Goal: Information Seeking & Learning: Learn about a topic

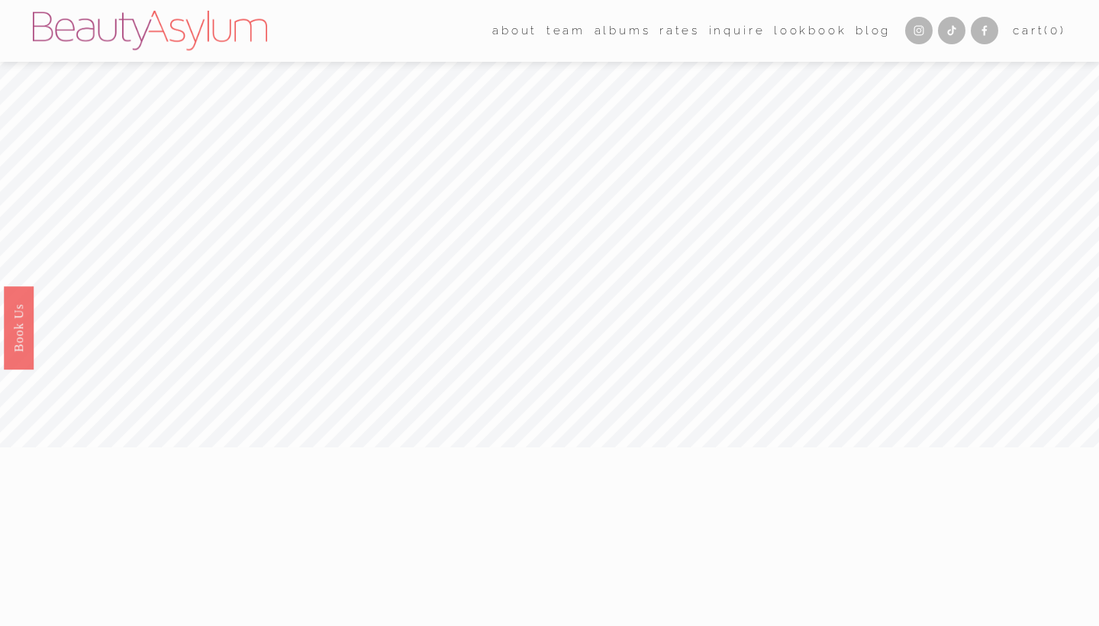
click at [674, 24] on link "Rates" at bounding box center [680, 31] width 40 height 24
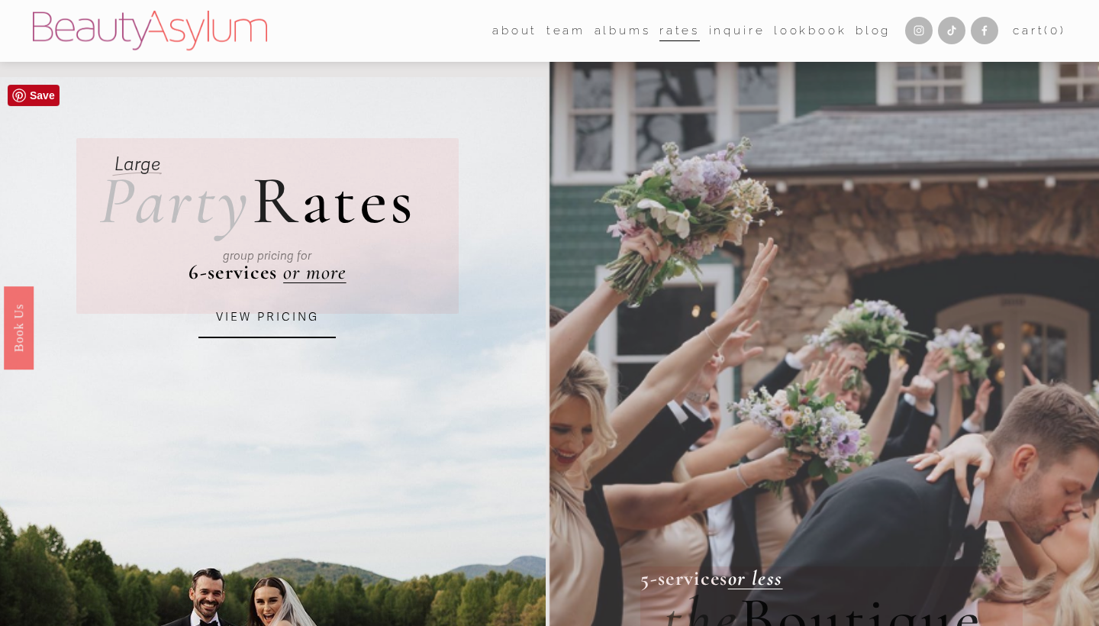
click at [292, 322] on link "VIEW PRICING" at bounding box center [267, 317] width 137 height 41
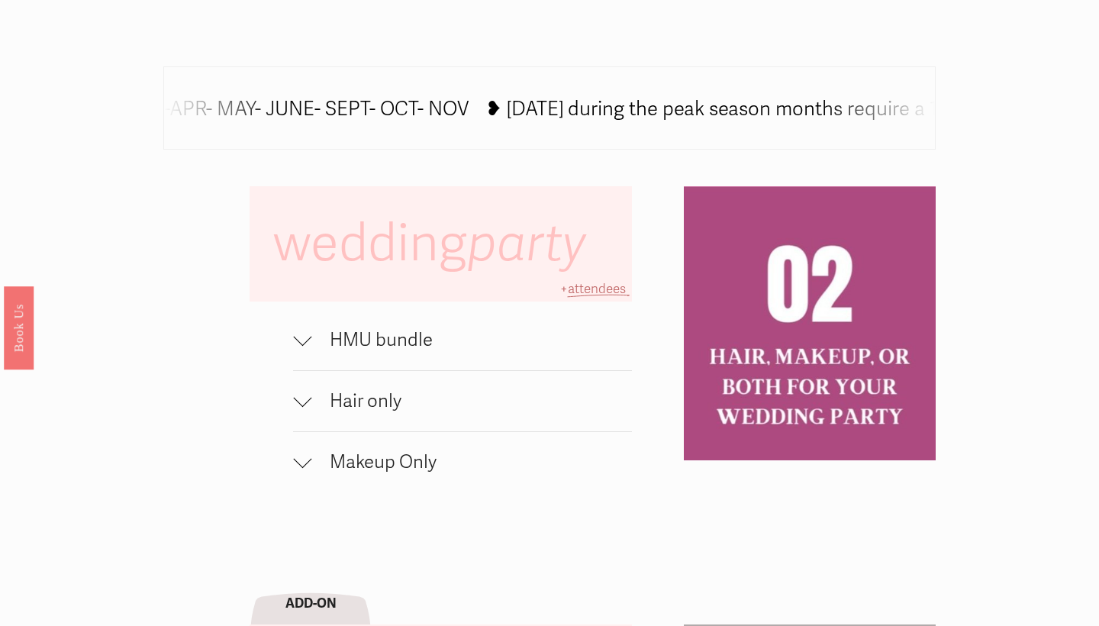
scroll to position [828, 0]
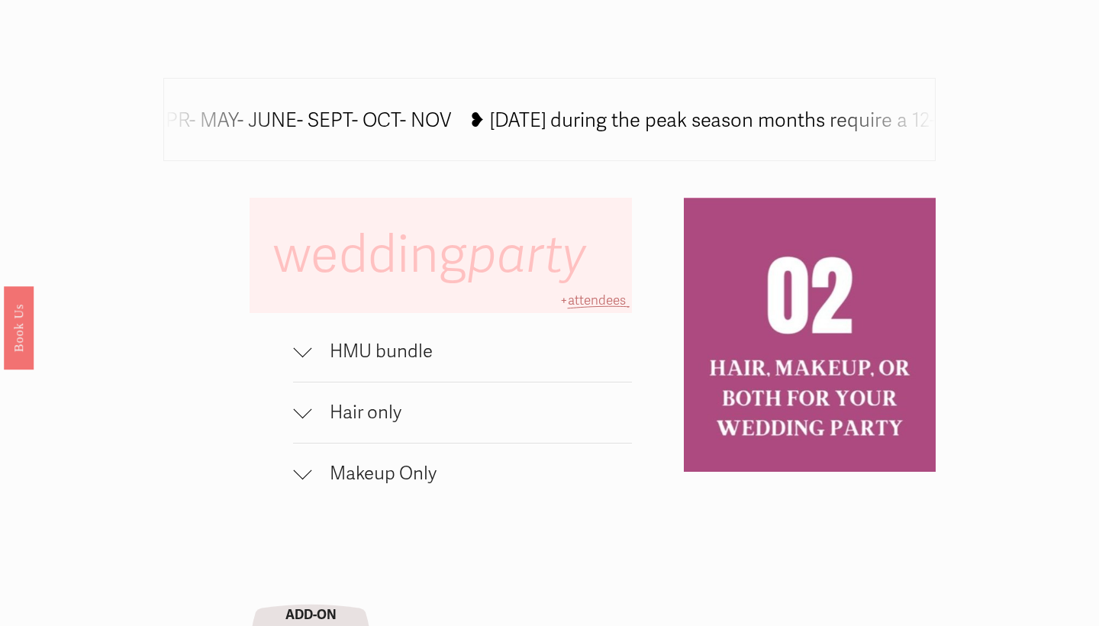
click at [421, 352] on span "HMU bundle" at bounding box center [471, 352] width 321 height 22
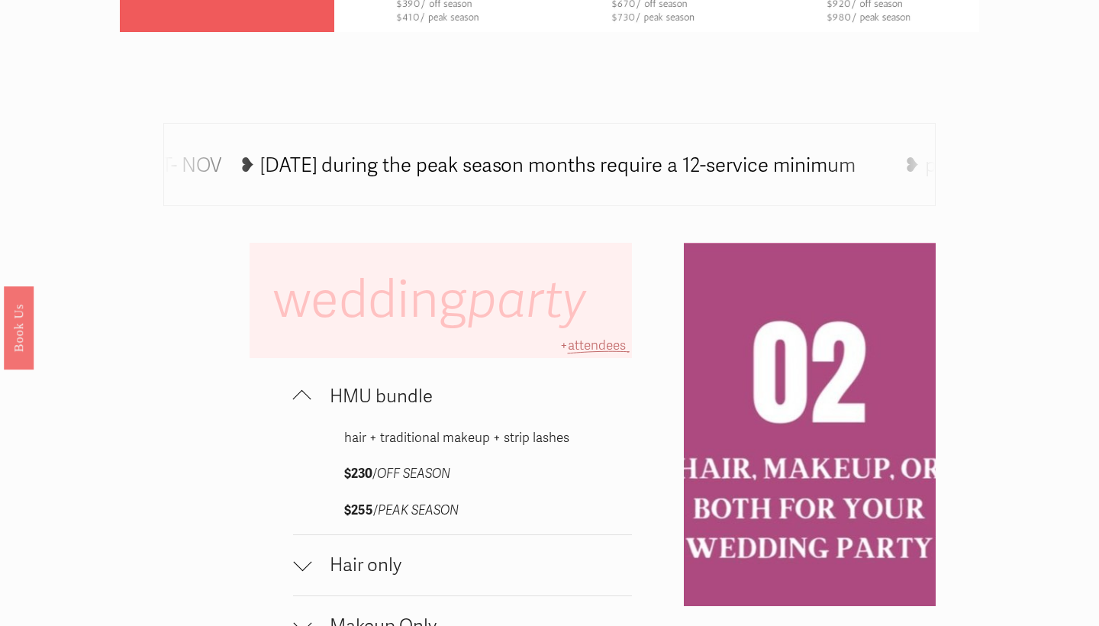
scroll to position [784, 0]
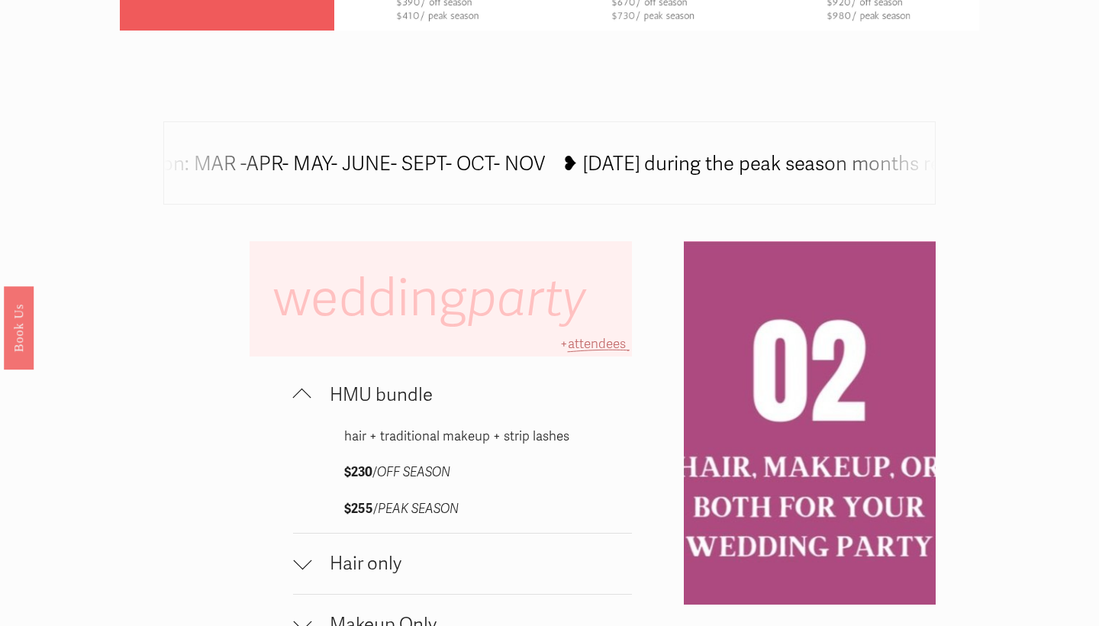
click at [909, 166] on icon at bounding box center [584, 166] width 1680 height 0
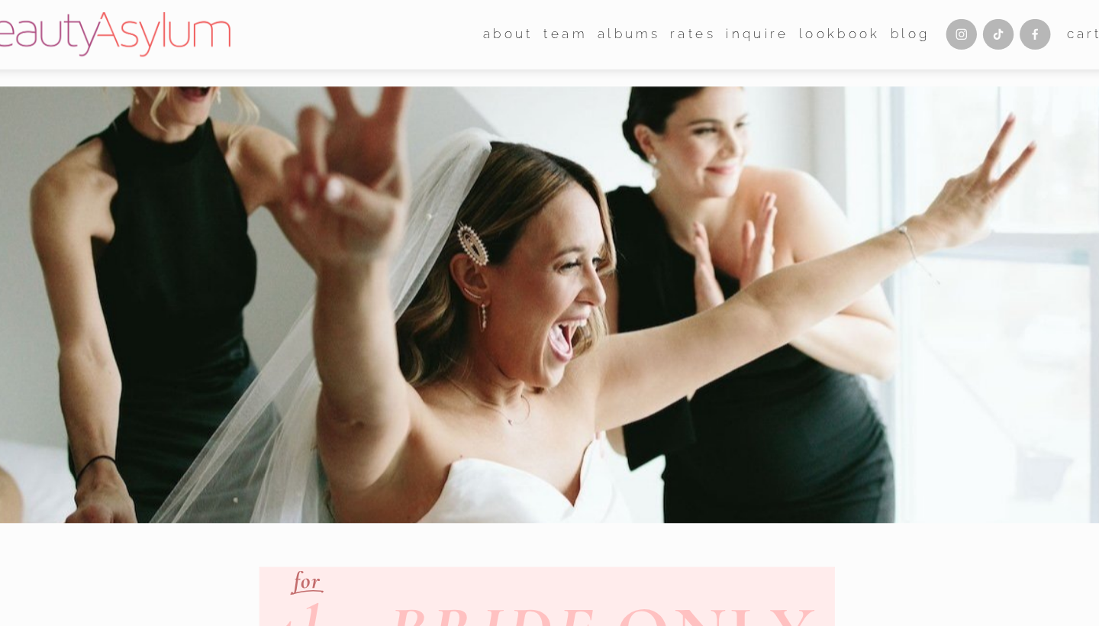
scroll to position [0, 0]
click at [774, 29] on link "Lookbook" at bounding box center [810, 31] width 73 height 24
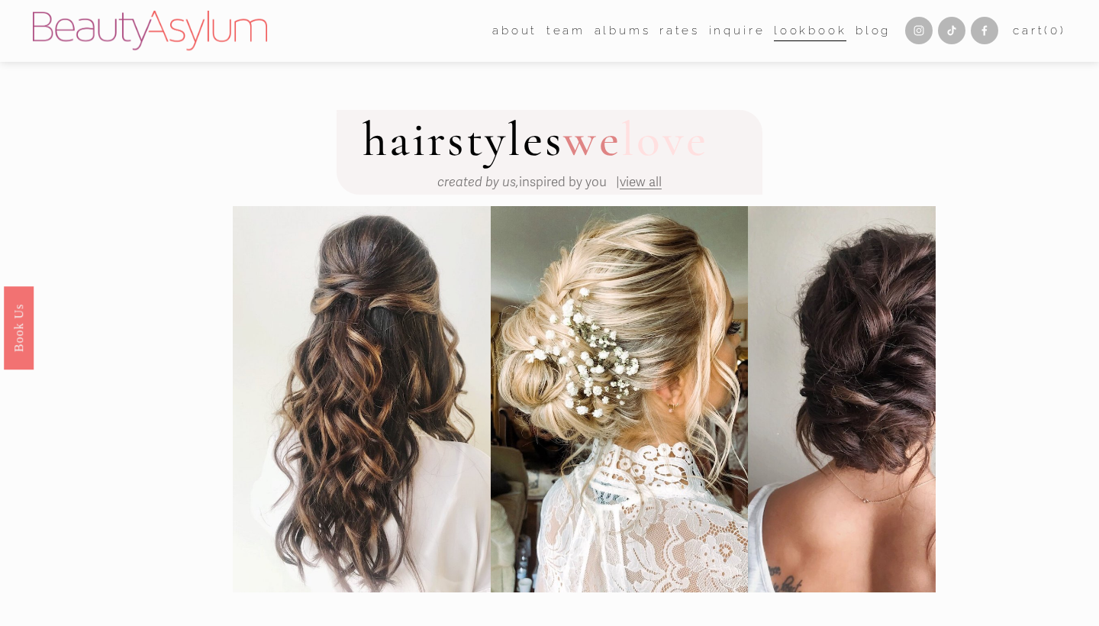
click at [557, 31] on span "team" at bounding box center [566, 31] width 39 height 21
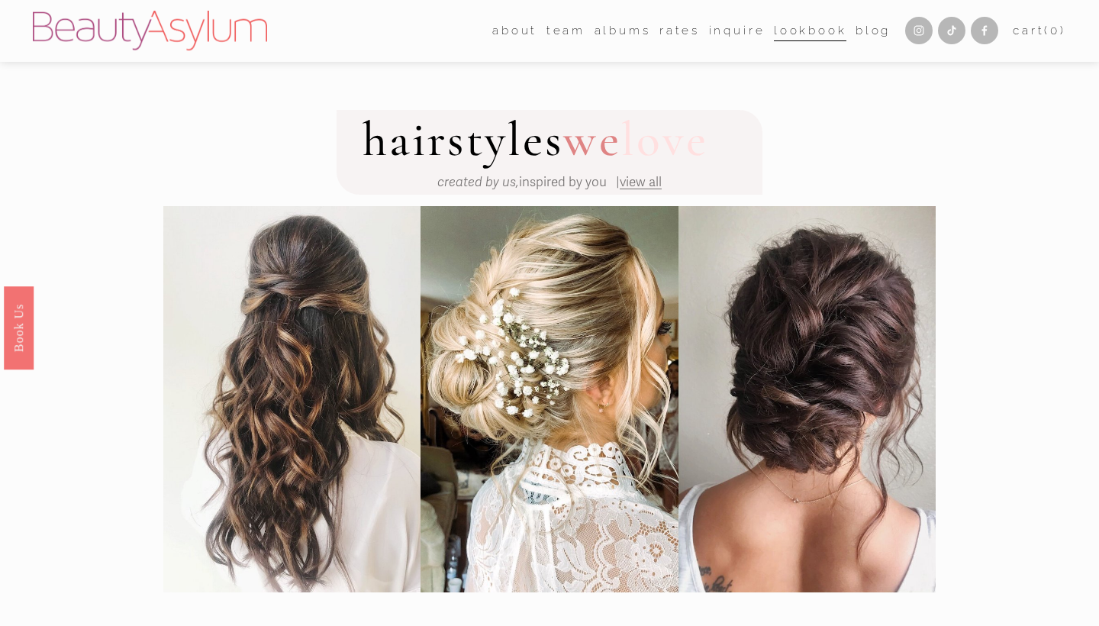
click at [0, 0] on link "Charlotte" at bounding box center [0, 0] width 0 height 0
